Goal: Information Seeking & Learning: Check status

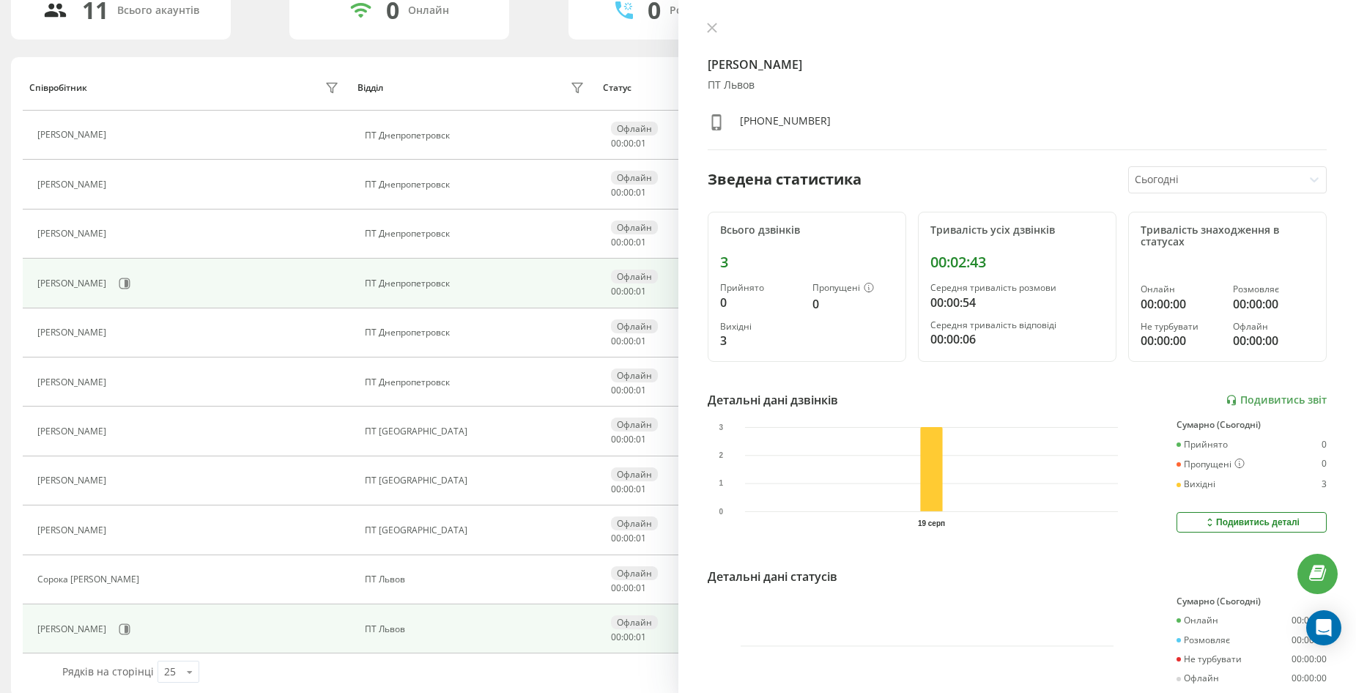
scroll to position [138, 0]
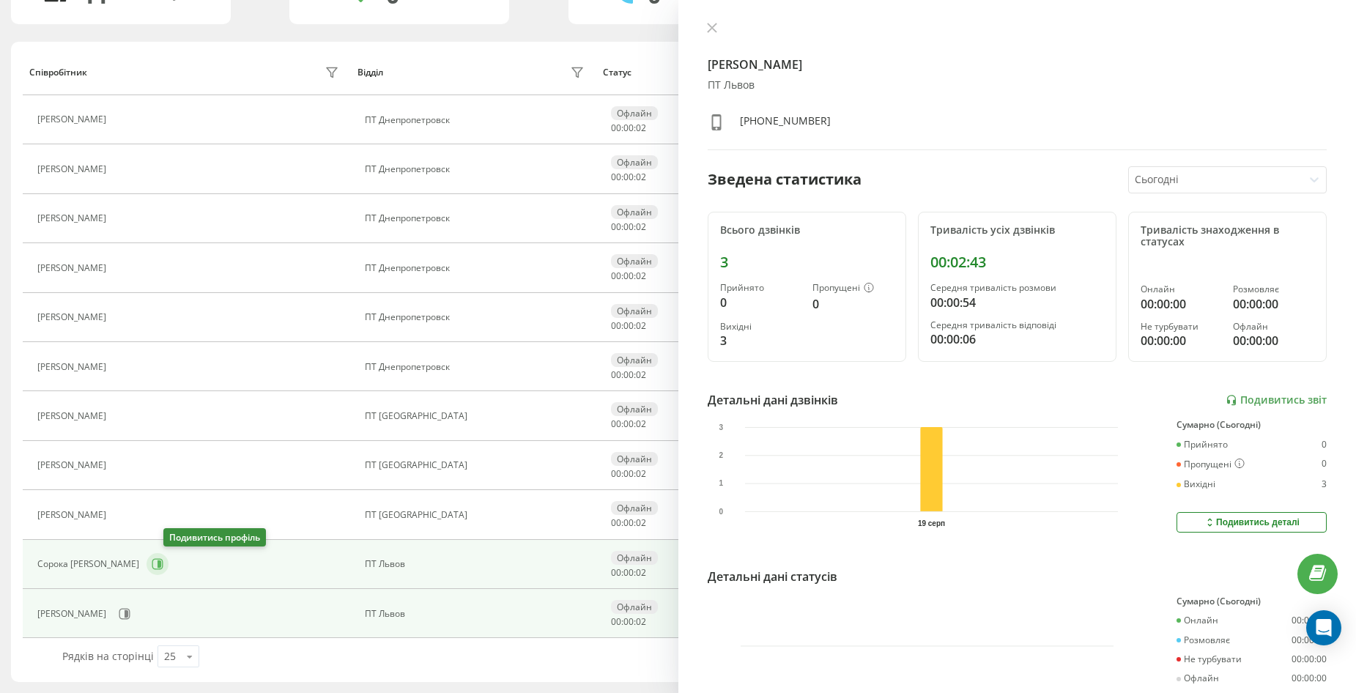
click at [163, 563] on icon at bounding box center [158, 564] width 12 height 12
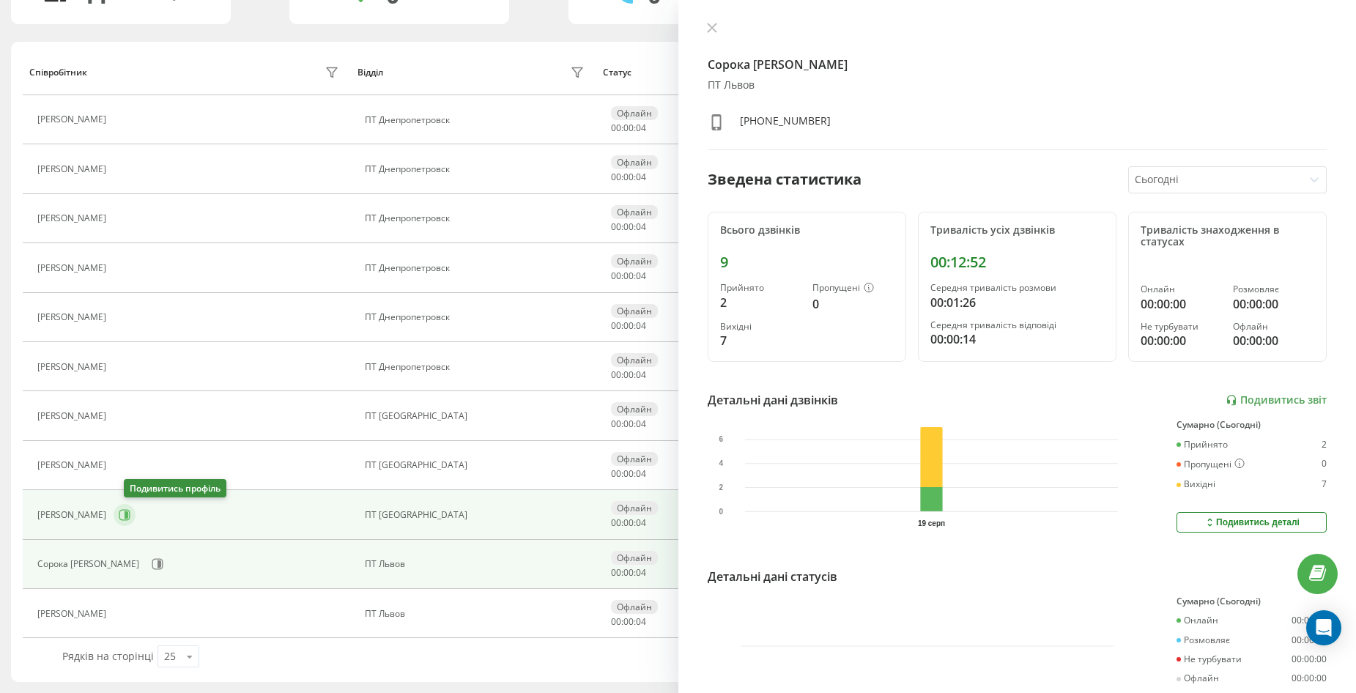
click at [130, 514] on icon at bounding box center [125, 515] width 12 height 12
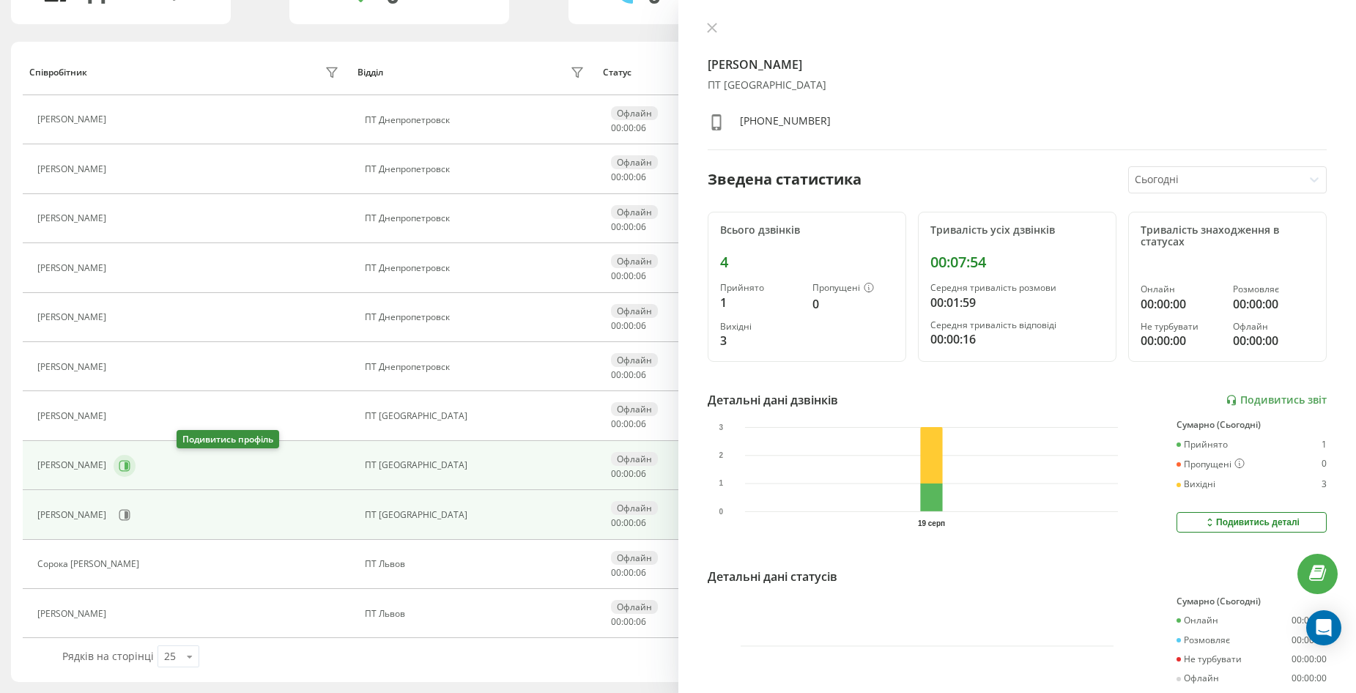
click at [128, 465] on icon at bounding box center [127, 465] width 4 height 7
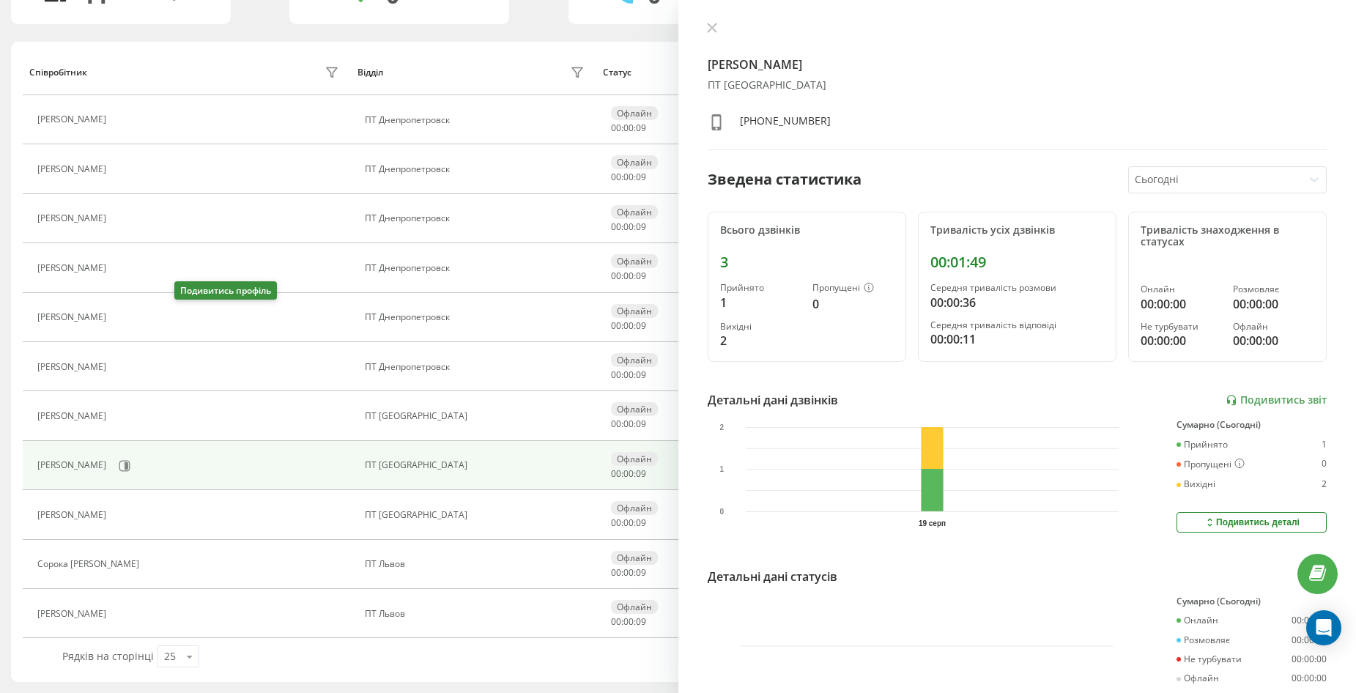
click at [128, 317] on icon at bounding box center [123, 317] width 12 height 12
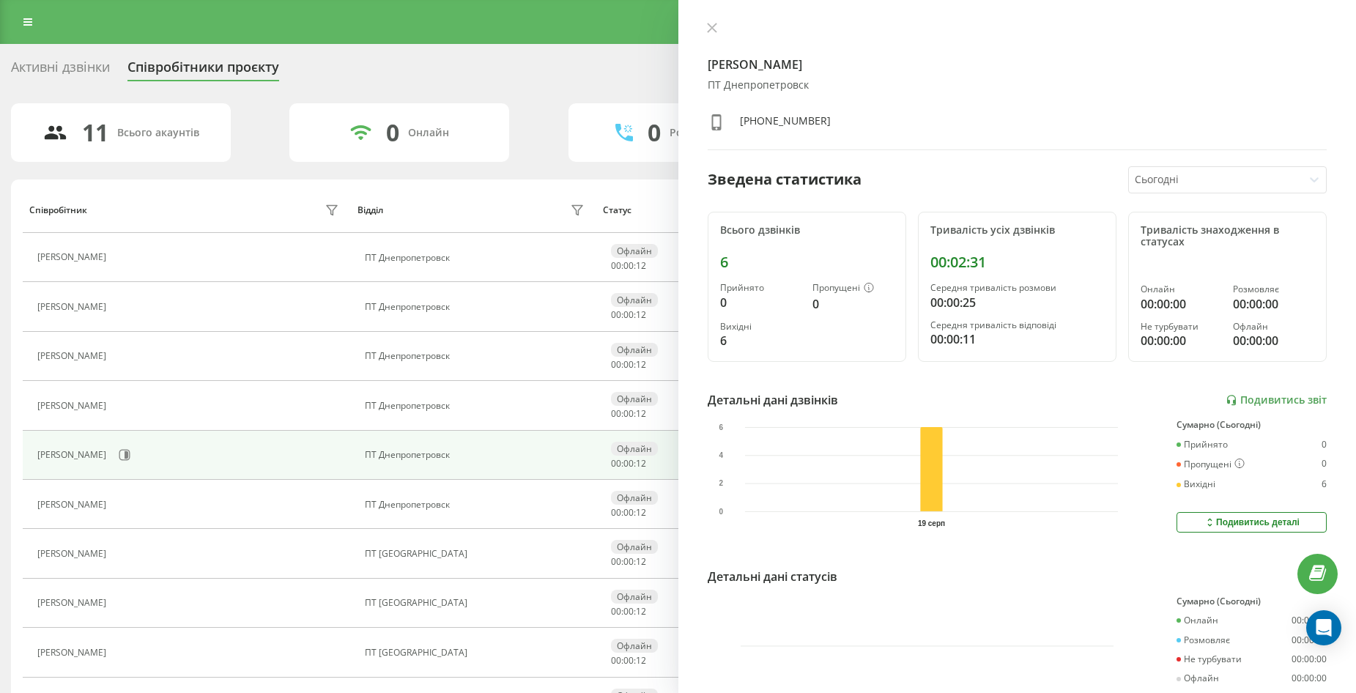
click at [50, 59] on div "Активні дзвінки" at bounding box center [60, 70] width 99 height 23
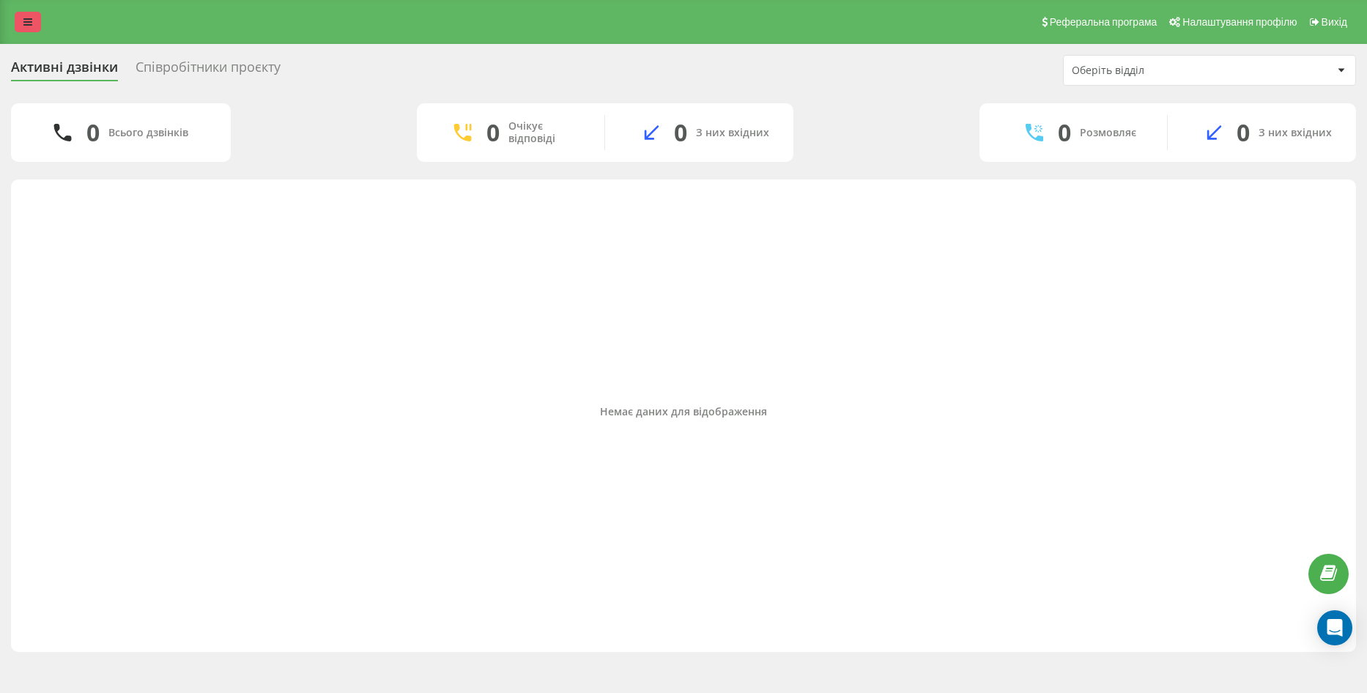
click at [22, 16] on link at bounding box center [28, 22] width 26 height 21
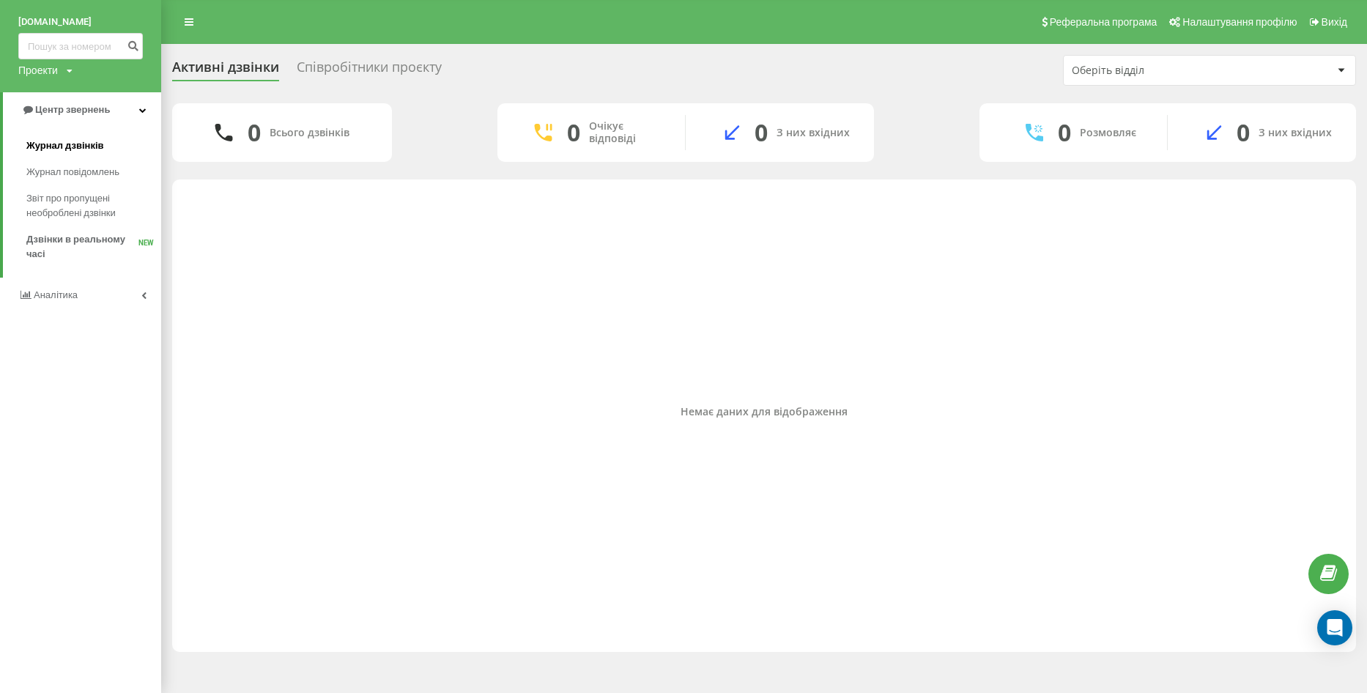
click at [60, 145] on span "Журнал дзвінків" at bounding box center [65, 145] width 78 height 15
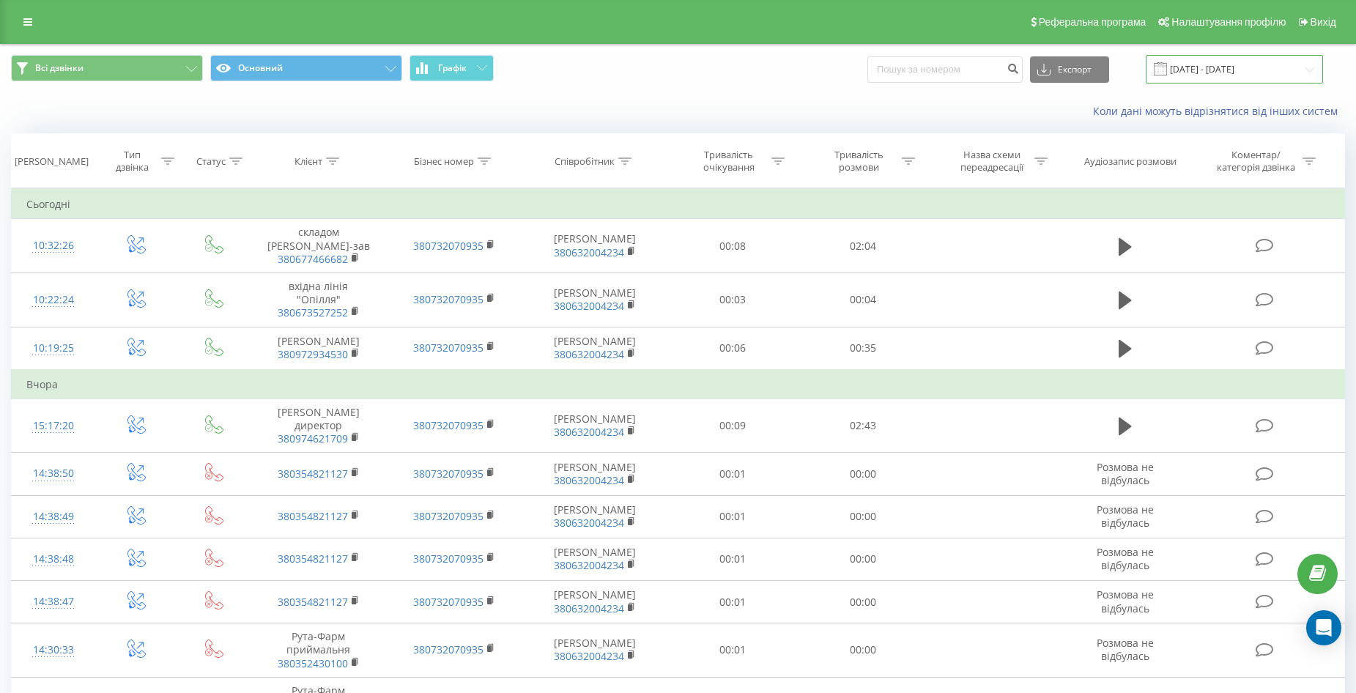
click at [1267, 73] on input "19.07.2025 - 19.08.2025" at bounding box center [1234, 69] width 177 height 29
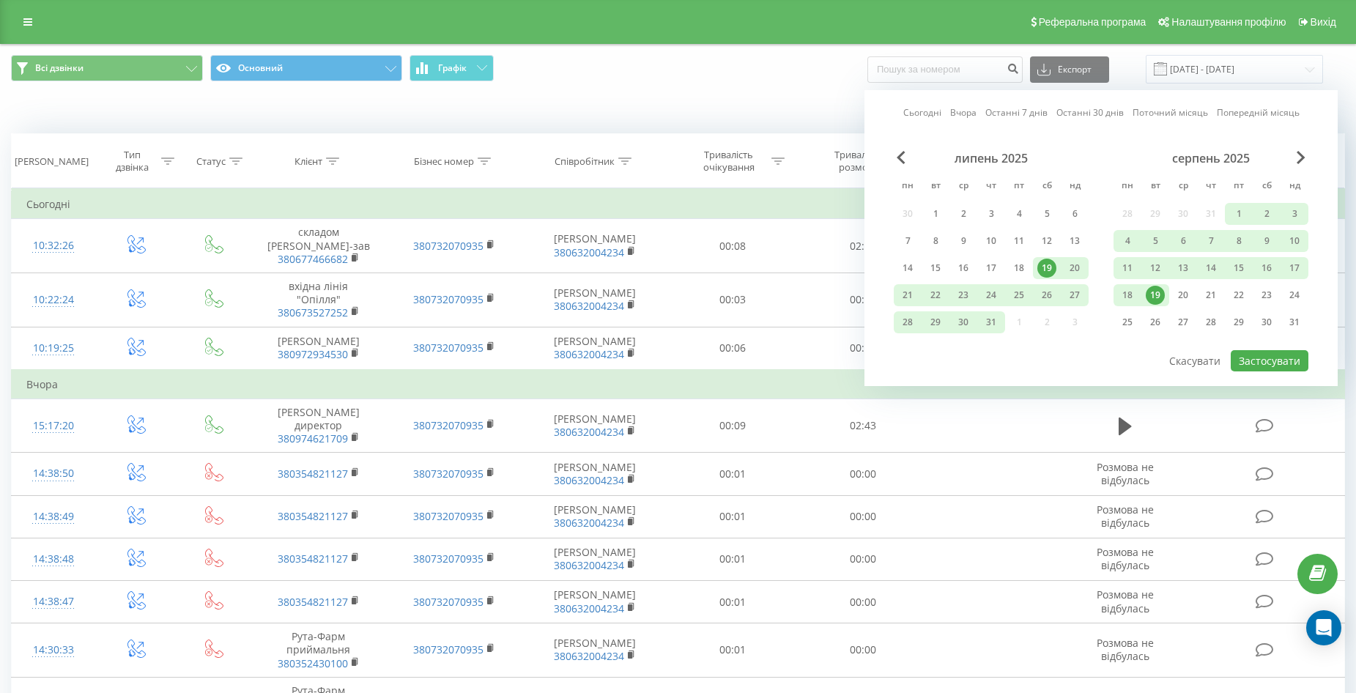
click at [1150, 296] on div "19" at bounding box center [1155, 295] width 19 height 19
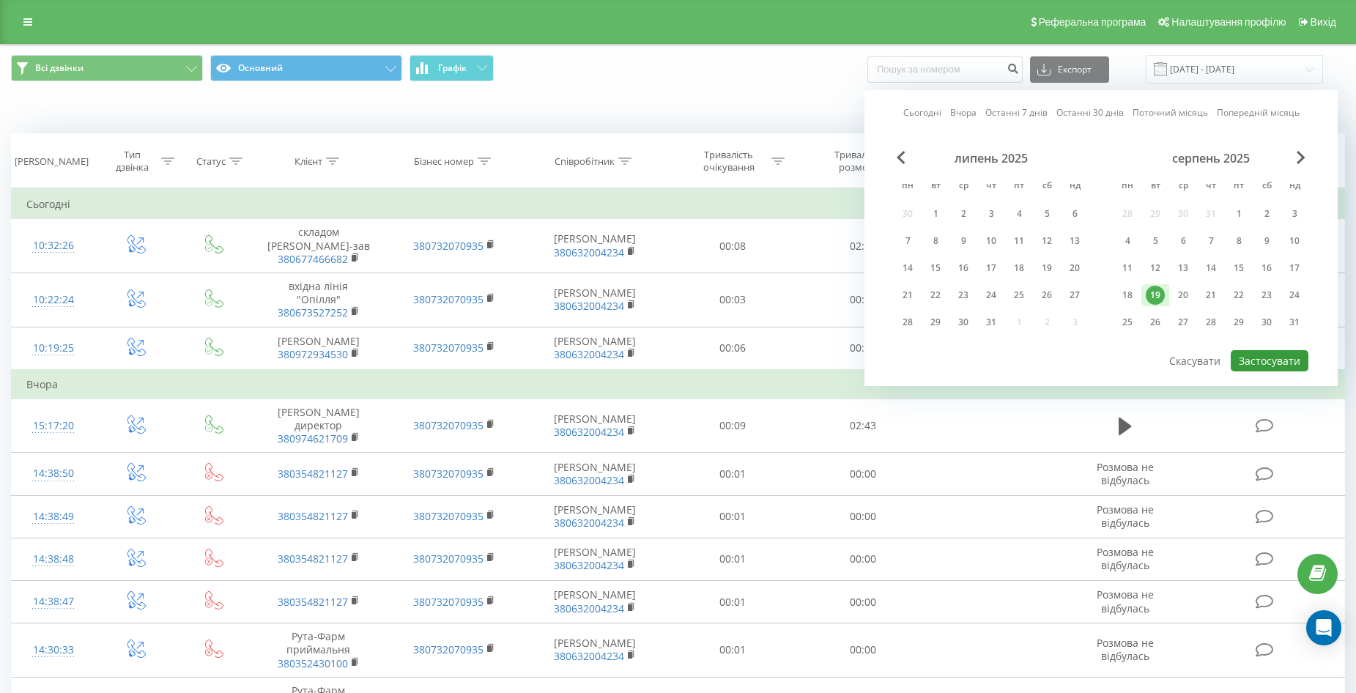
click at [1271, 369] on button "Застосувати" at bounding box center [1270, 360] width 78 height 21
type input "[DATE] - [DATE]"
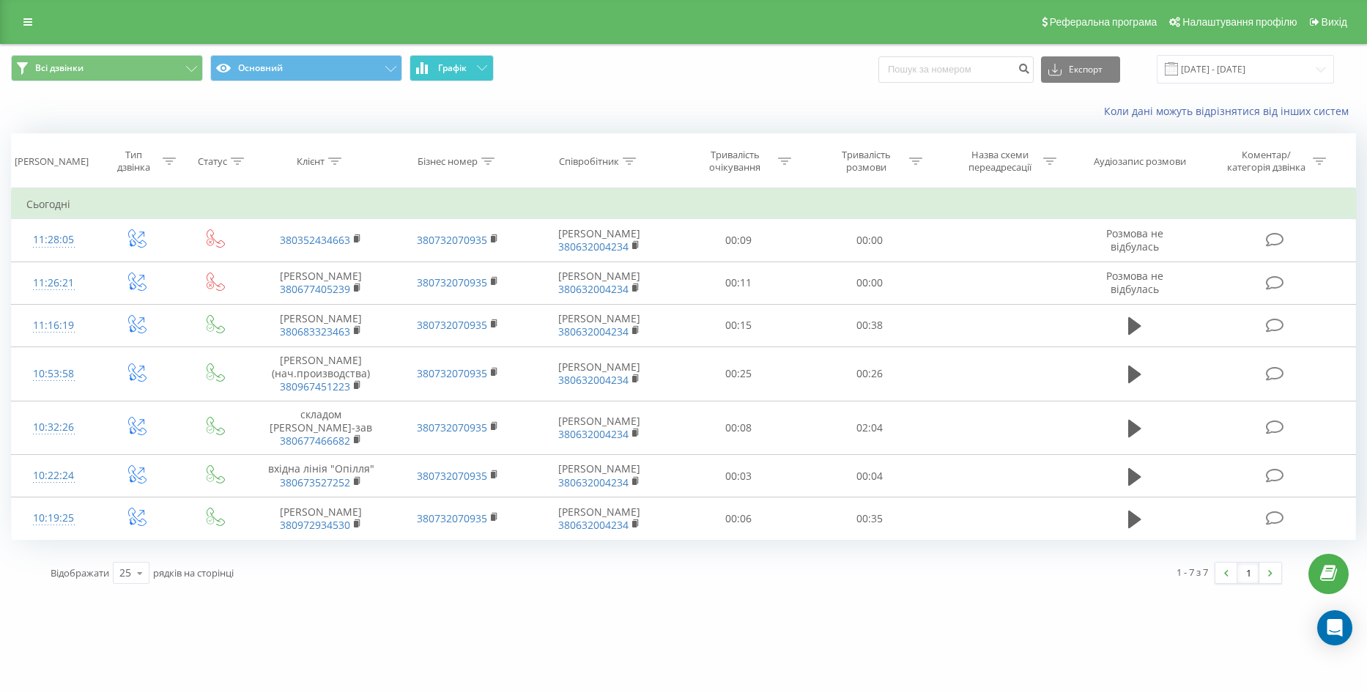
click at [469, 63] on button "Графік" at bounding box center [452, 68] width 84 height 26
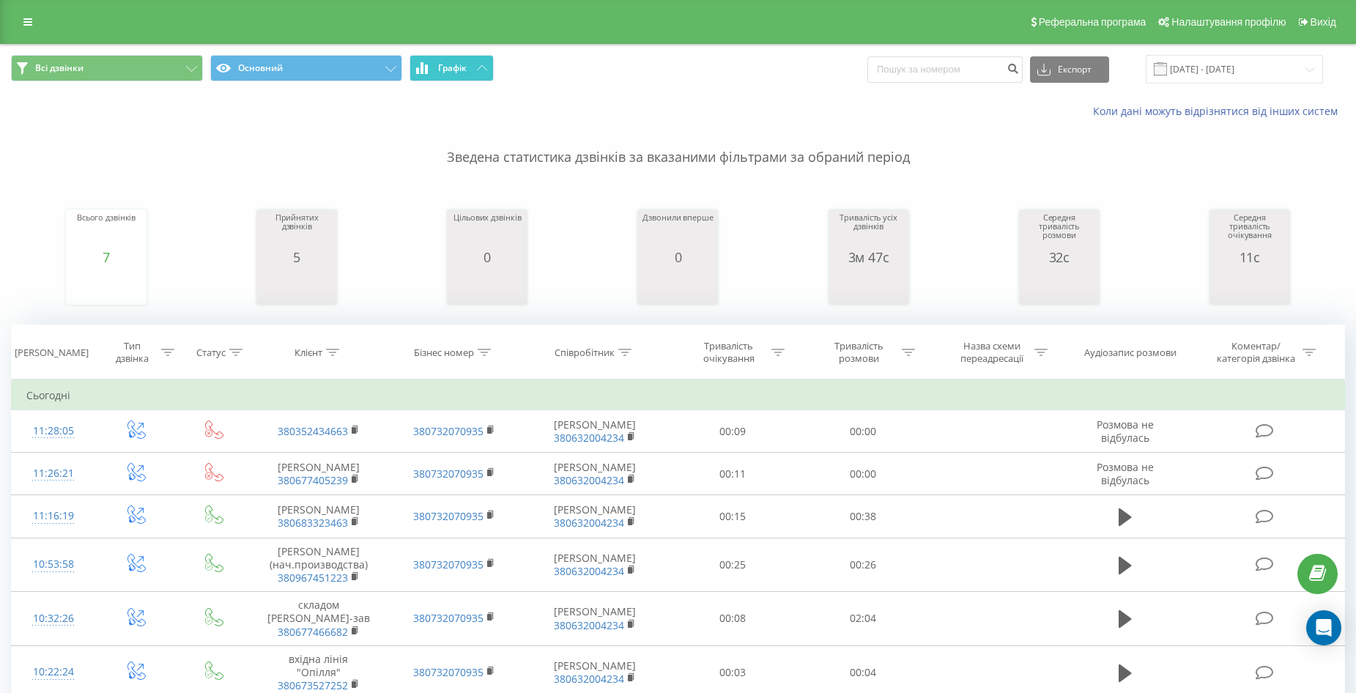
click at [464, 73] on span "Графік" at bounding box center [452, 68] width 29 height 10
